Goal: Task Accomplishment & Management: Manage account settings

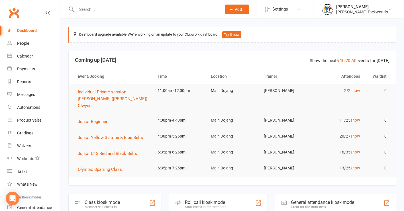
click at [94, 11] on input "text" at bounding box center [146, 9] width 142 height 8
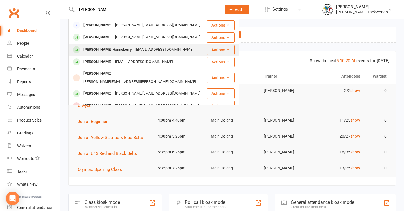
type input "[PERSON_NAME]"
click at [102, 50] on div "[PERSON_NAME] Hanneberry" at bounding box center [108, 50] width 52 height 8
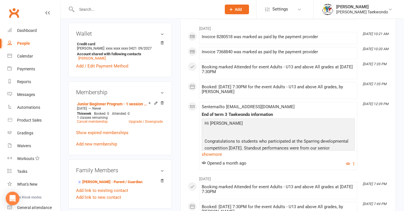
scroll to position [25, 0]
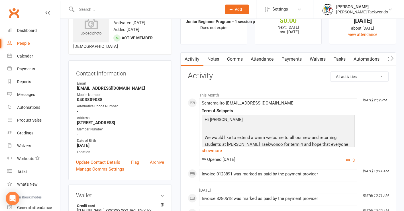
click at [292, 59] on link "Payments" at bounding box center [291, 59] width 28 height 13
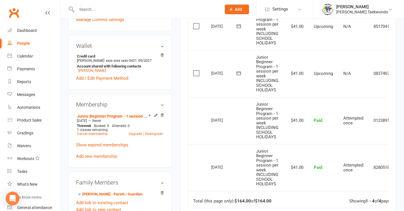
scroll to position [180, 0]
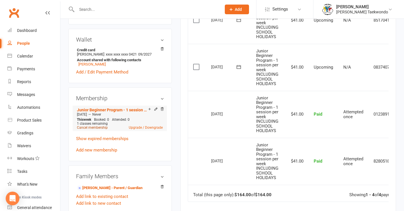
click at [86, 130] on link "Cancel membership" at bounding box center [92, 128] width 31 height 4
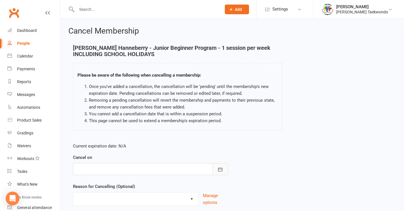
click at [221, 172] on button "button" at bounding box center [219, 169] width 15 height 12
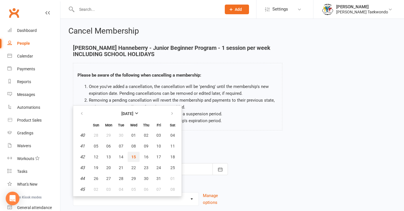
click at [134, 156] on span "15" at bounding box center [133, 157] width 5 height 5
type input "[DATE]"
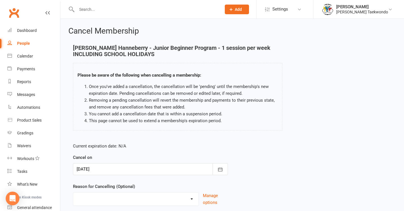
select select "4"
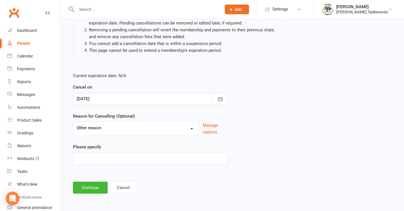
scroll to position [75, 0]
click at [113, 155] on input at bounding box center [150, 159] width 155 height 12
type input "other commitments"
drag, startPoint x: 90, startPoint y: 182, endPoint x: 93, endPoint y: 180, distance: 3.7
click at [90, 182] on button "Continue" at bounding box center [90, 188] width 35 height 12
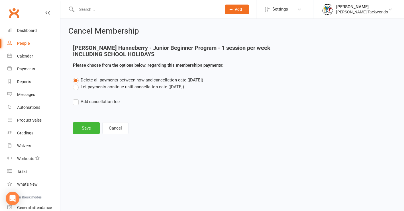
scroll to position [0, 0]
drag, startPoint x: 75, startPoint y: 87, endPoint x: 77, endPoint y: 90, distance: 3.6
click at [75, 87] on label "Let payments continue until cancellation date ([DATE])" at bounding box center [128, 86] width 111 height 7
click at [75, 83] on input "Let payments continue until cancellation date ([DATE])" at bounding box center [75, 83] width 4 height 0
click at [85, 131] on button "Save" at bounding box center [86, 128] width 27 height 12
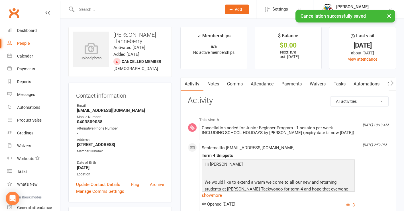
click at [263, 84] on link "Attendance" at bounding box center [262, 83] width 31 height 13
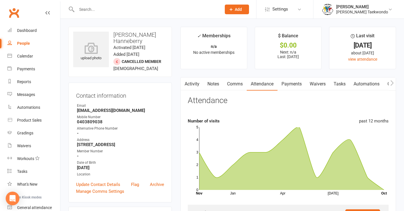
drag, startPoint x: 24, startPoint y: 29, endPoint x: 49, endPoint y: 37, distance: 26.9
click at [24, 29] on div "Dashboard" at bounding box center [27, 30] width 20 height 5
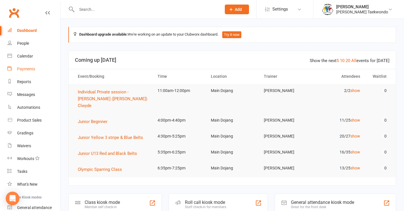
click at [29, 70] on div "Payments" at bounding box center [26, 69] width 18 height 5
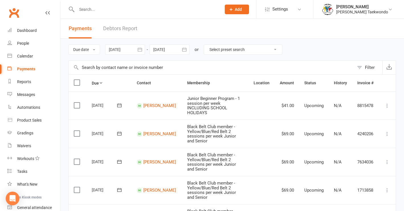
click at [115, 29] on link "Debtors Report" at bounding box center [120, 29] width 34 height 20
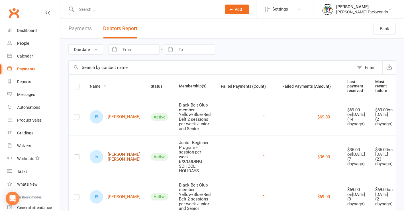
click at [112, 159] on link "h henley johnson" at bounding box center [115, 156] width 51 height 13
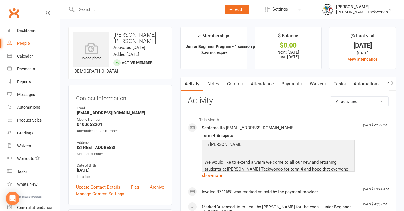
click at [293, 84] on link "Payments" at bounding box center [291, 83] width 28 height 13
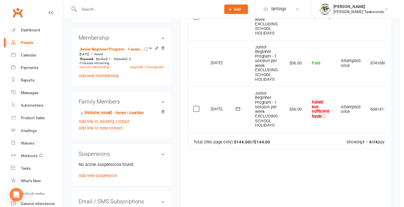
scroll to position [229, 0]
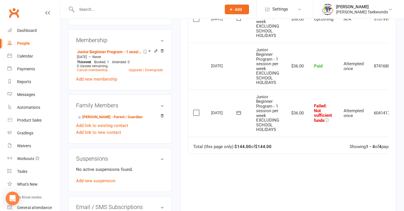
drag, startPoint x: 197, startPoint y: 108, endPoint x: 220, endPoint y: 110, distance: 23.7
click at [197, 110] on label at bounding box center [197, 113] width 8 height 6
click at [197, 110] on input "checkbox" at bounding box center [195, 110] width 4 height 0
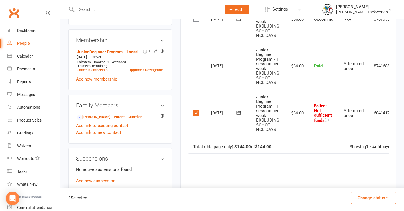
click at [386, 198] on icon "button" at bounding box center [387, 197] width 4 height 4
click at [363, 183] on link "Skipped" at bounding box center [367, 182] width 56 height 11
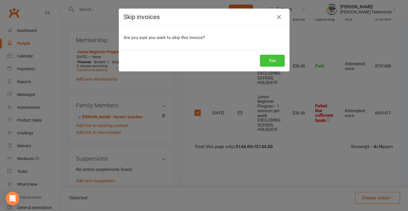
click at [272, 60] on button "Yes" at bounding box center [272, 61] width 25 height 12
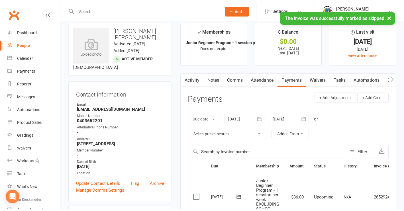
scroll to position [0, 0]
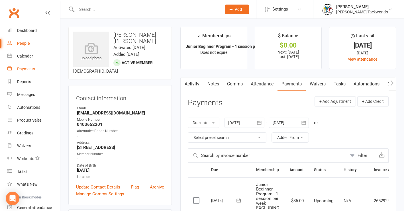
click at [27, 68] on div "Payments" at bounding box center [26, 69] width 18 height 5
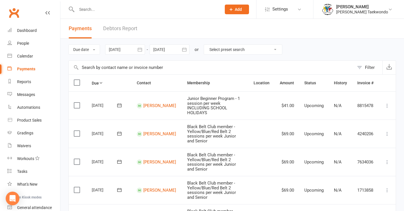
click at [120, 29] on link "Debtors Report" at bounding box center [120, 29] width 34 height 20
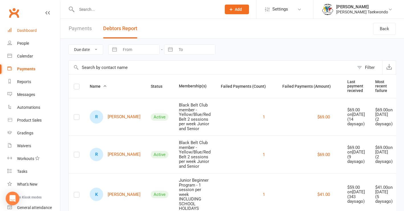
click at [28, 31] on div "Dashboard" at bounding box center [27, 30] width 20 height 5
